Goal: Task Accomplishment & Management: Complete application form

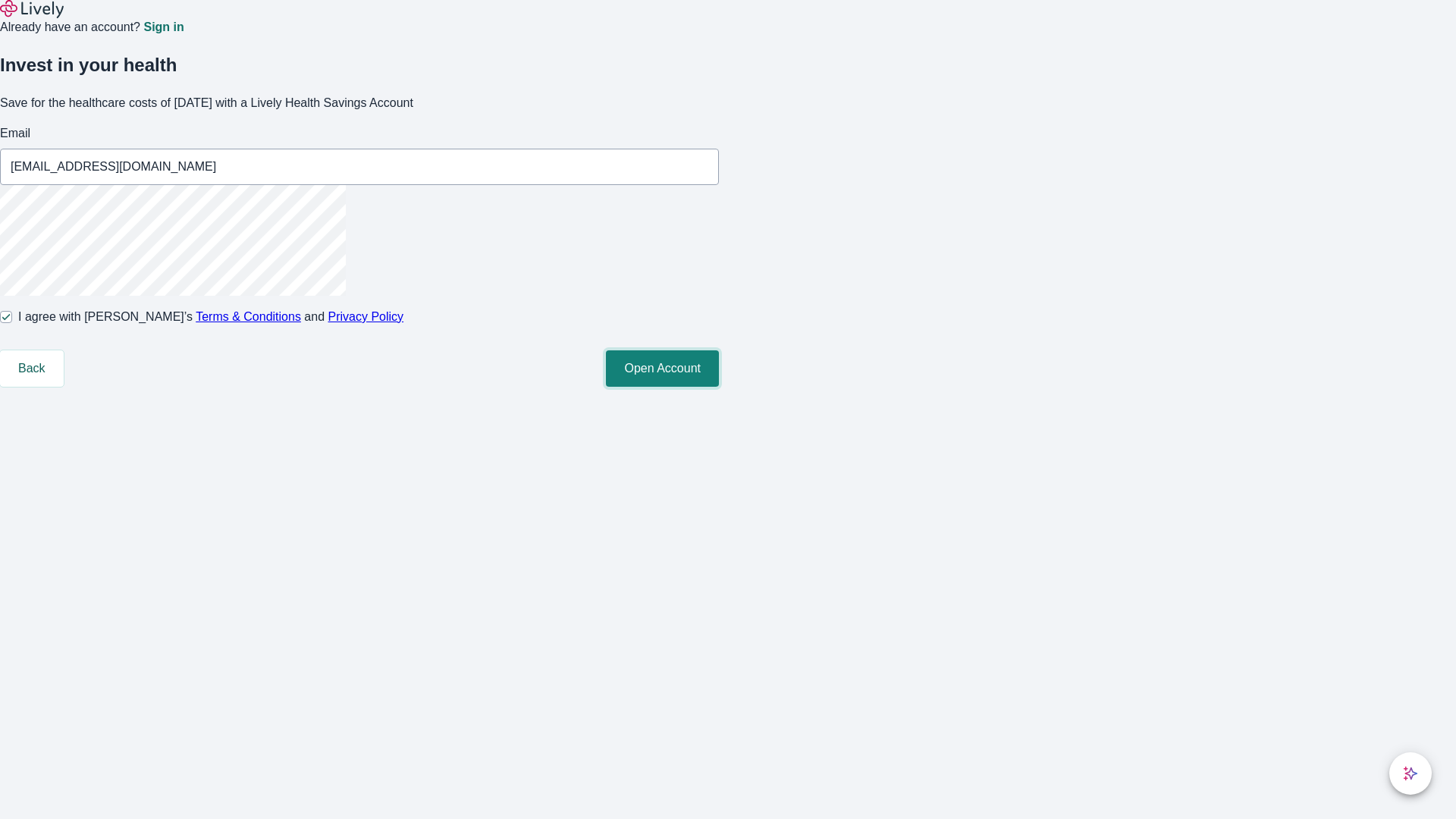
click at [719, 387] on button "Open Account" at bounding box center [663, 369] width 113 height 36
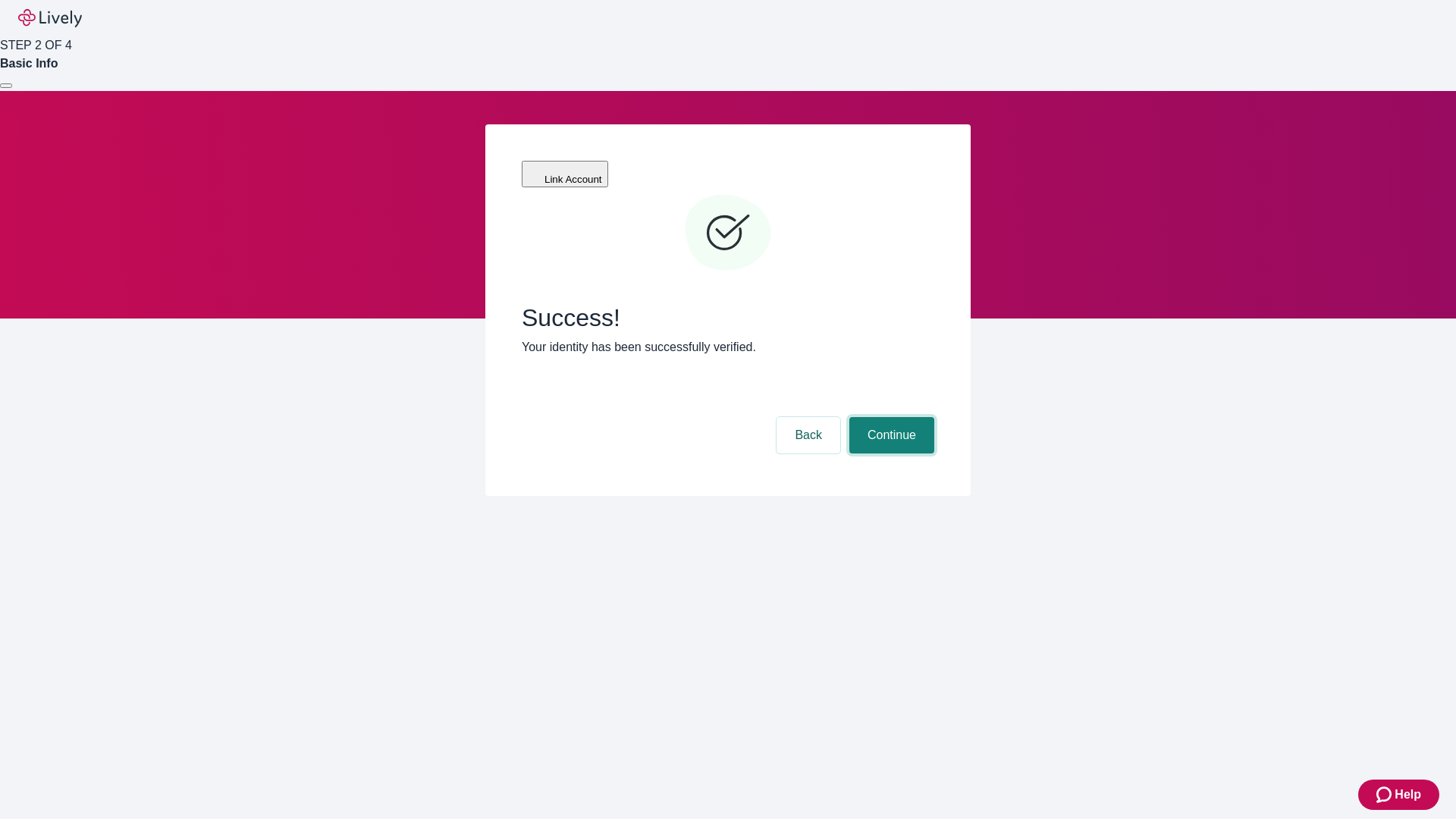
click at [889, 417] on button "Continue" at bounding box center [891, 435] width 85 height 36
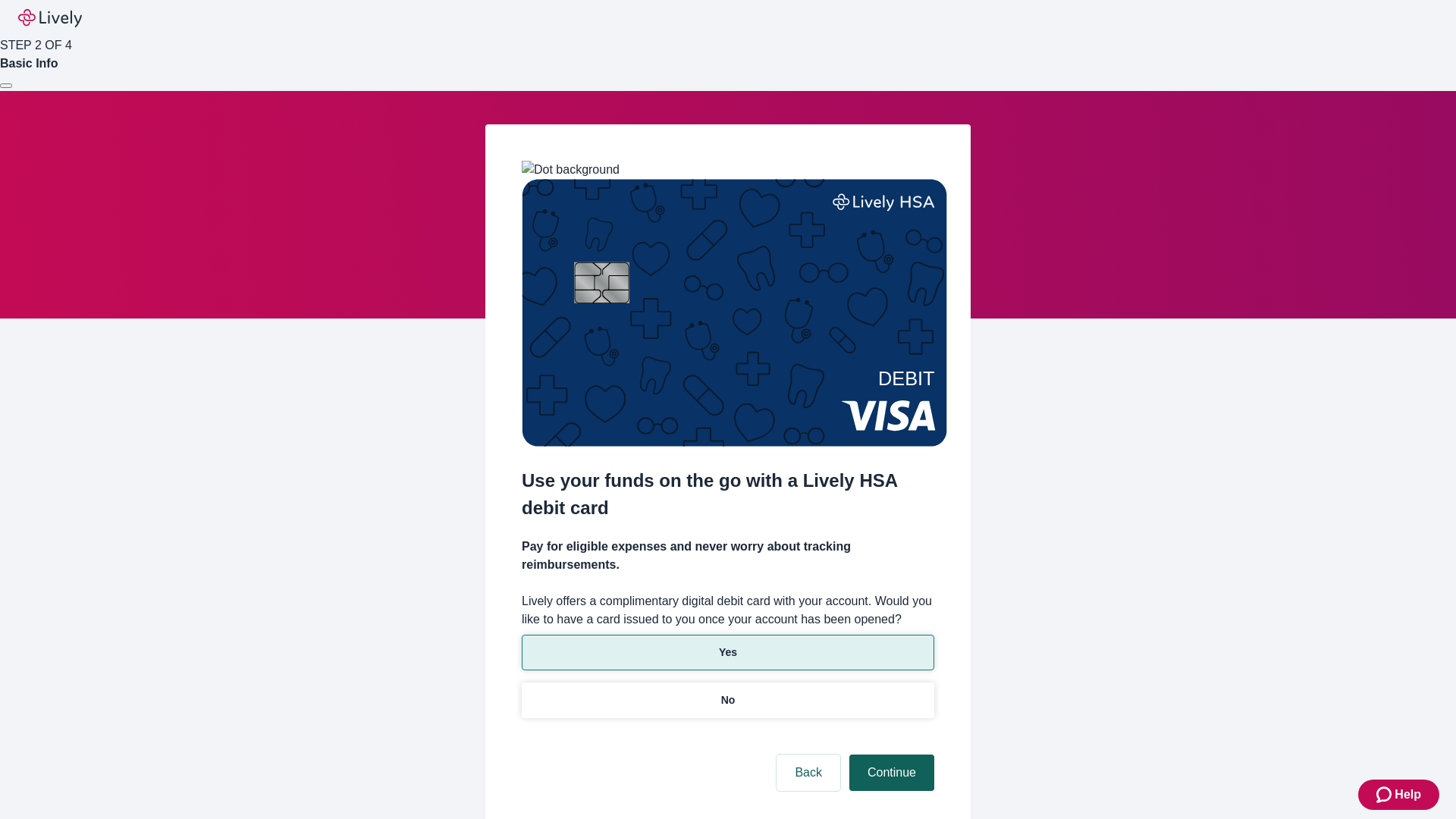
click at [727, 645] on p "Yes" at bounding box center [728, 653] width 18 height 16
click at [889, 755] on button "Continue" at bounding box center [891, 773] width 85 height 36
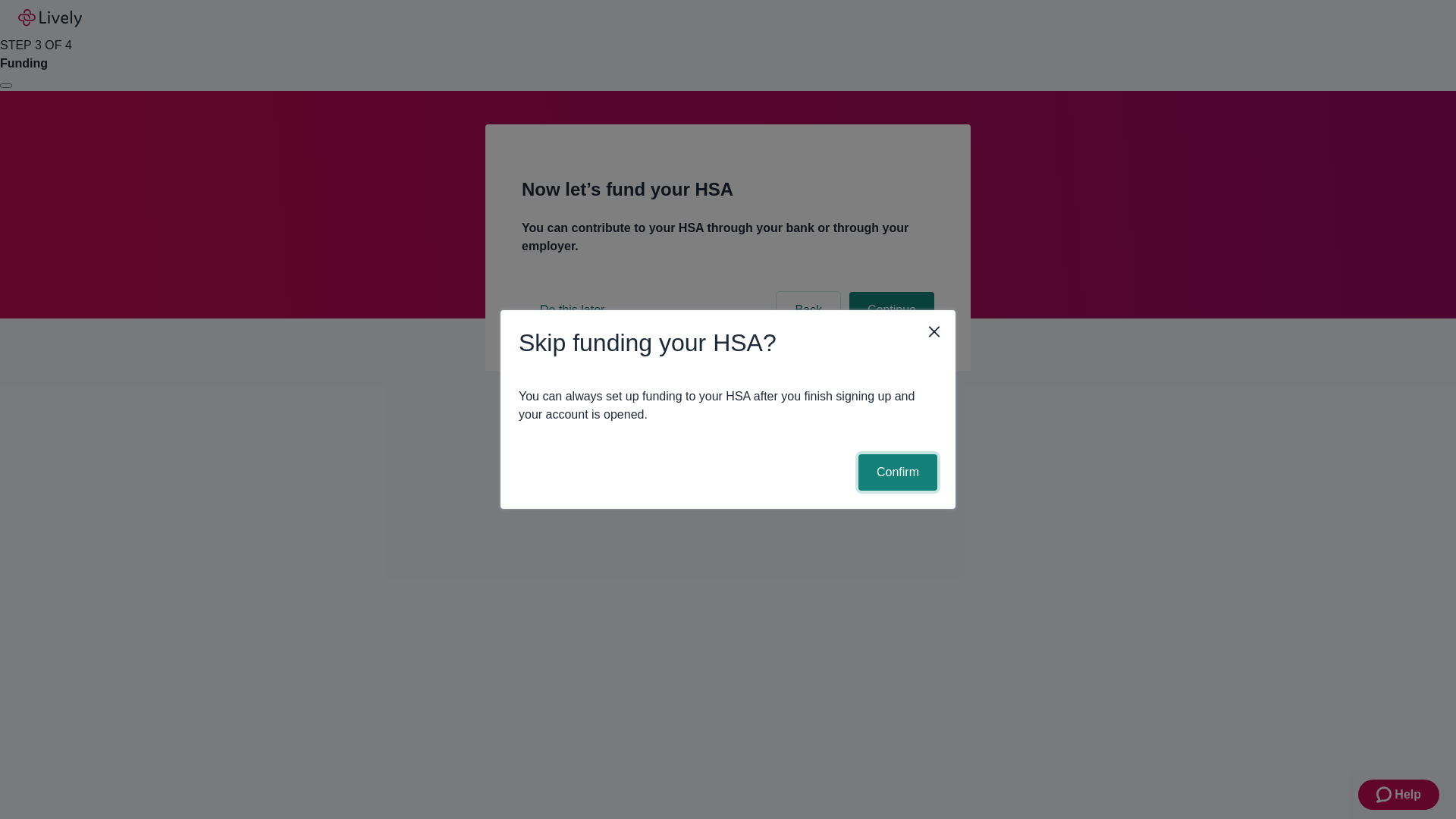
click at [895, 472] on button "Confirm" at bounding box center [898, 472] width 79 height 36
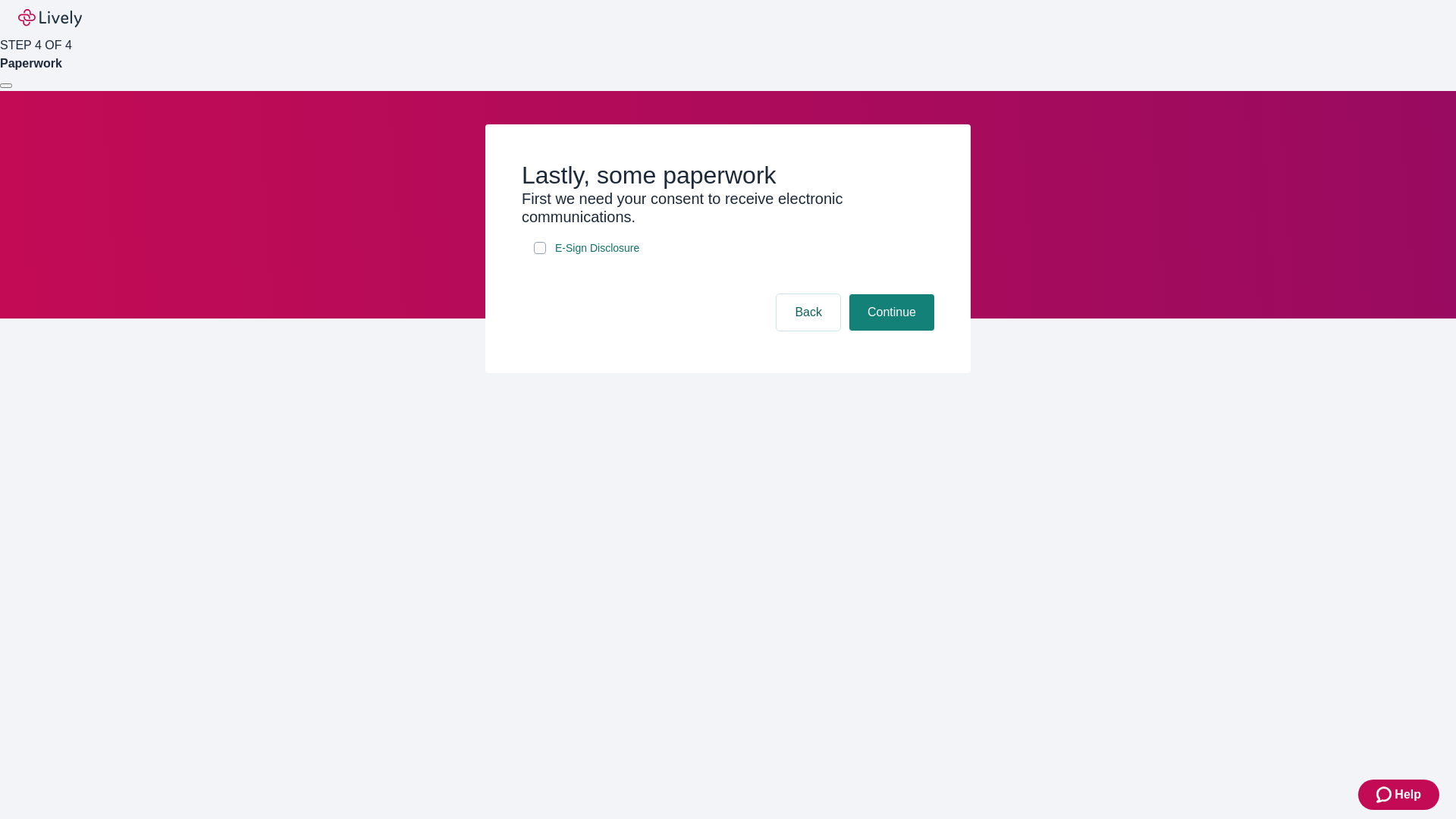
click at [540, 254] on input "E-Sign Disclosure" at bounding box center [539, 247] width 12 height 12
checkbox input "true"
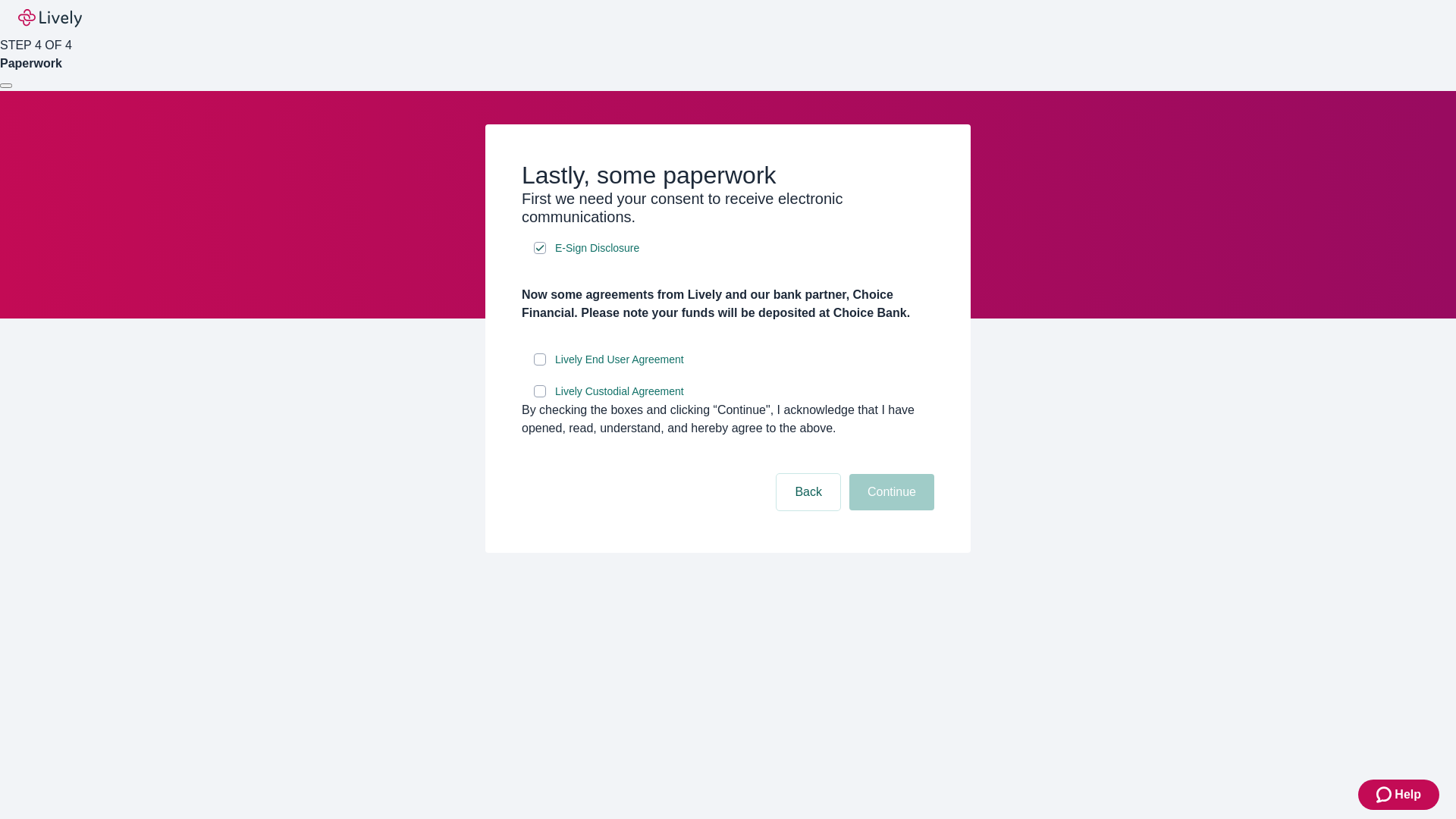
click at [540, 366] on input "Lively End User Agreement" at bounding box center [539, 359] width 12 height 12
checkbox input "true"
click at [540, 398] on input "Lively Custodial Agreement" at bounding box center [539, 391] width 12 height 12
checkbox input "true"
click at [889, 511] on button "Continue" at bounding box center [891, 492] width 85 height 36
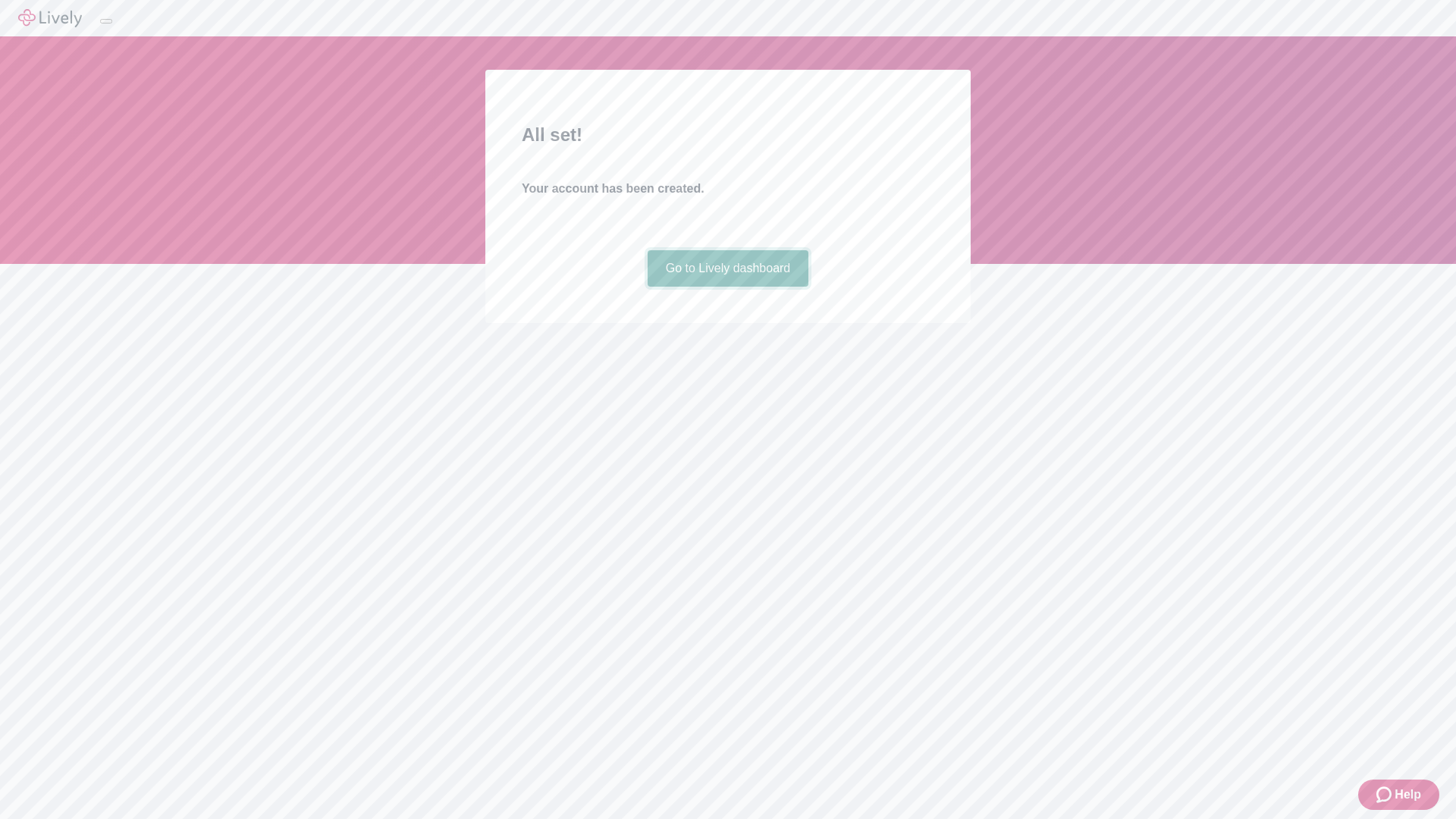
click at [727, 287] on link "Go to Lively dashboard" at bounding box center [728, 268] width 162 height 36
